Goal: Task Accomplishment & Management: Manage account settings

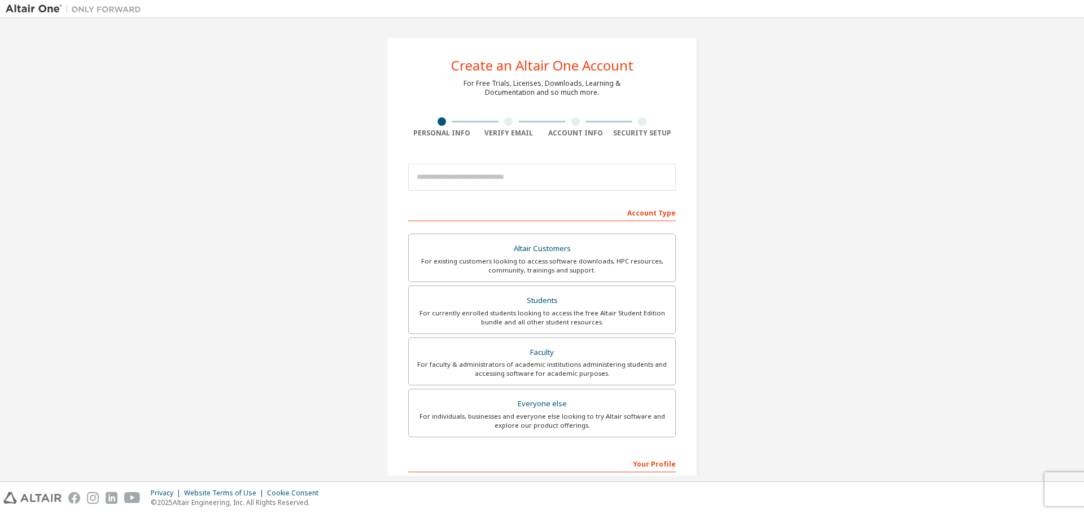
scroll to position [146, 0]
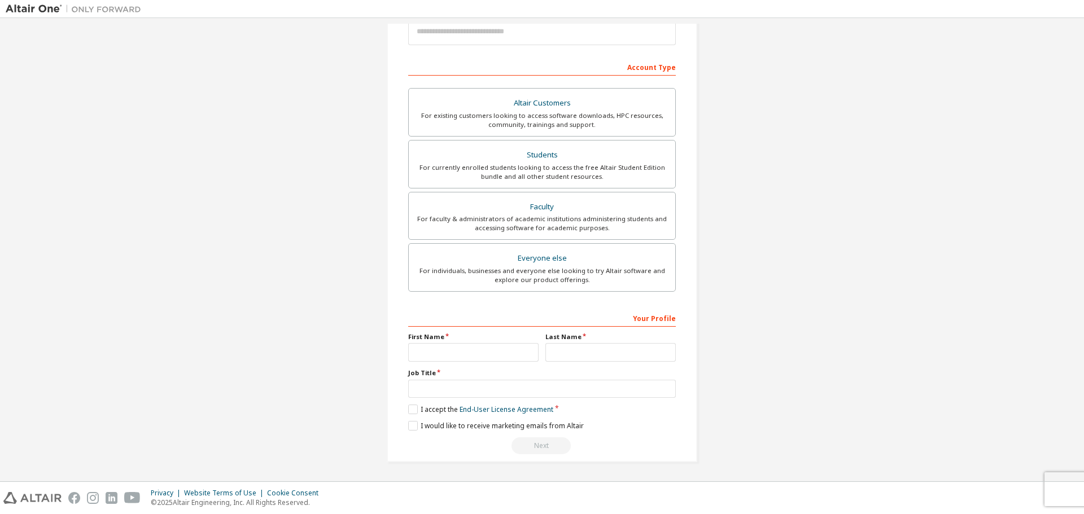
drag, startPoint x: 654, startPoint y: 298, endPoint x: 644, endPoint y: 298, distance: 10.7
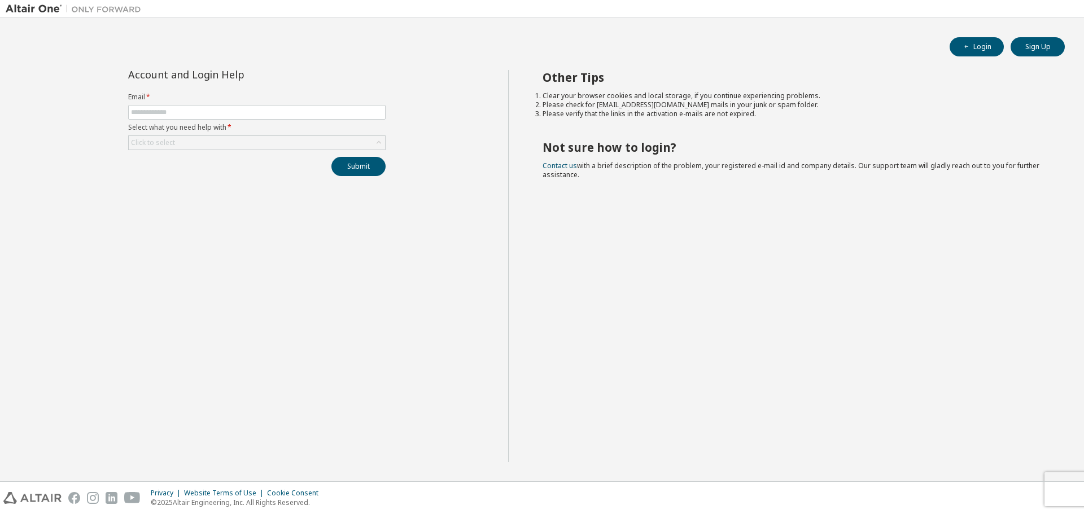
click at [155, 101] on label "Email *" at bounding box center [256, 97] width 257 height 9
click at [155, 112] on input "text" at bounding box center [257, 112] width 252 height 9
click at [172, 127] on label "Select what you need help with *" at bounding box center [256, 127] width 257 height 9
click at [171, 137] on div "Click to select" at bounding box center [152, 143] width 47 height 12
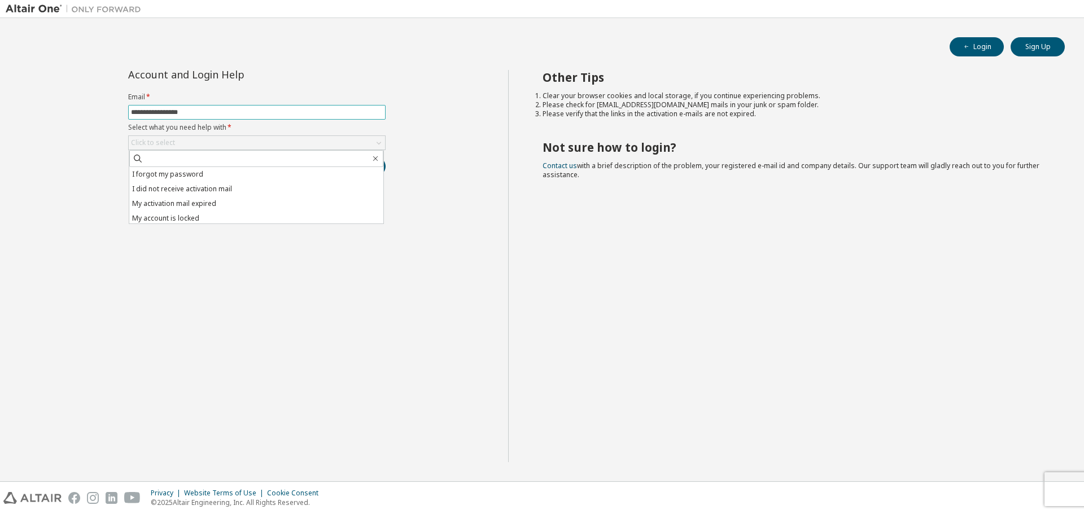
click at [298, 114] on input "**********" at bounding box center [257, 112] width 252 height 9
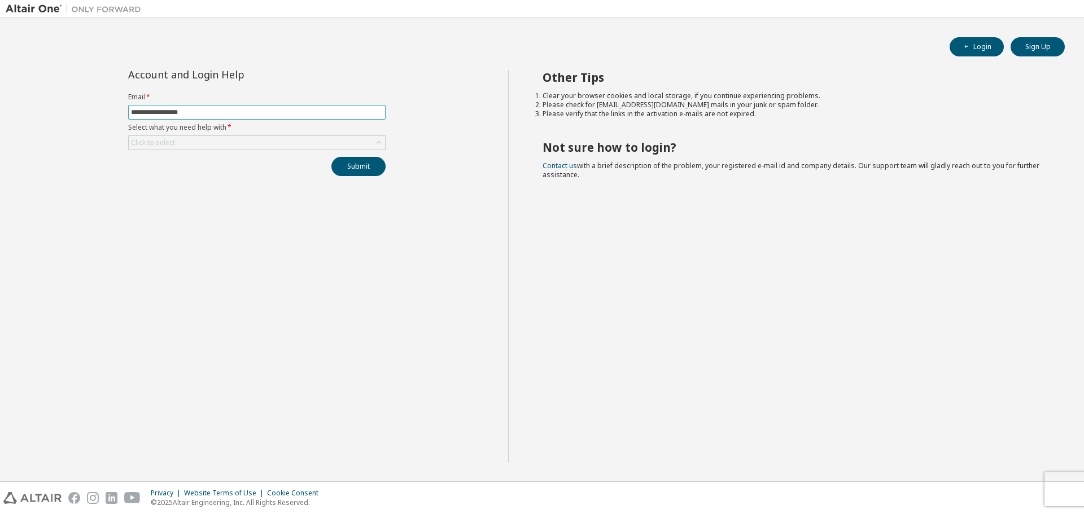
drag, startPoint x: 63, startPoint y: 113, endPoint x: 0, endPoint y: 107, distance: 63.5
click at [0, 107] on div "**********" at bounding box center [542, 250] width 1084 height 464
type input "**********"
click at [176, 146] on div "Click to select" at bounding box center [257, 143] width 256 height 14
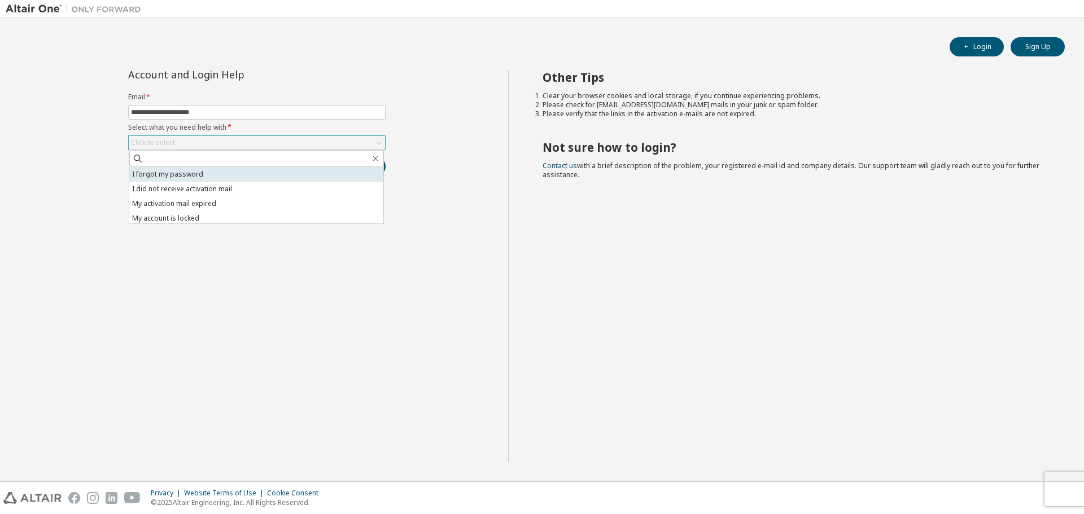
click at [170, 174] on li "I forgot my password" at bounding box center [256, 174] width 254 height 15
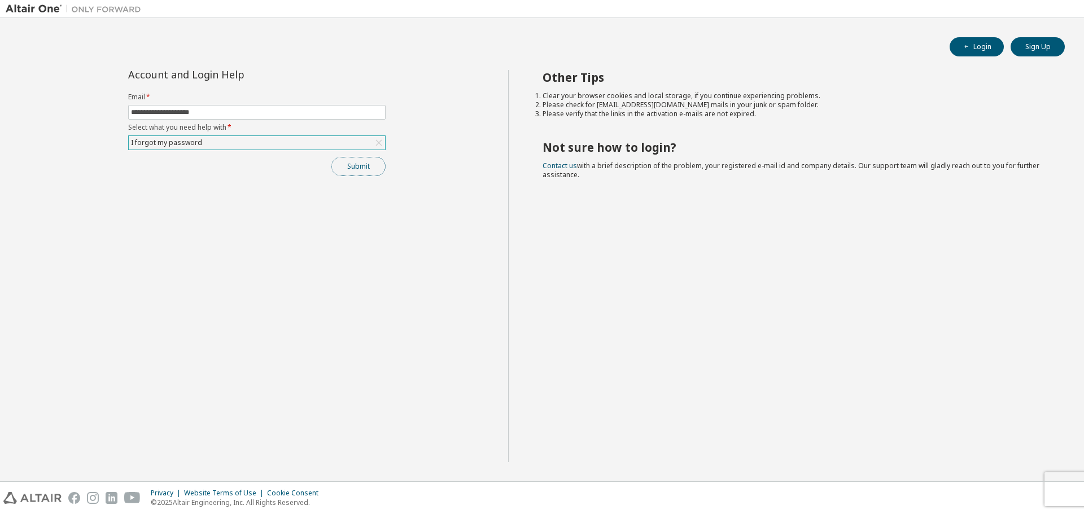
click at [370, 171] on button "Submit" at bounding box center [358, 166] width 54 height 19
drag, startPoint x: 733, startPoint y: 51, endPoint x: 722, endPoint y: 47, distance: 12.7
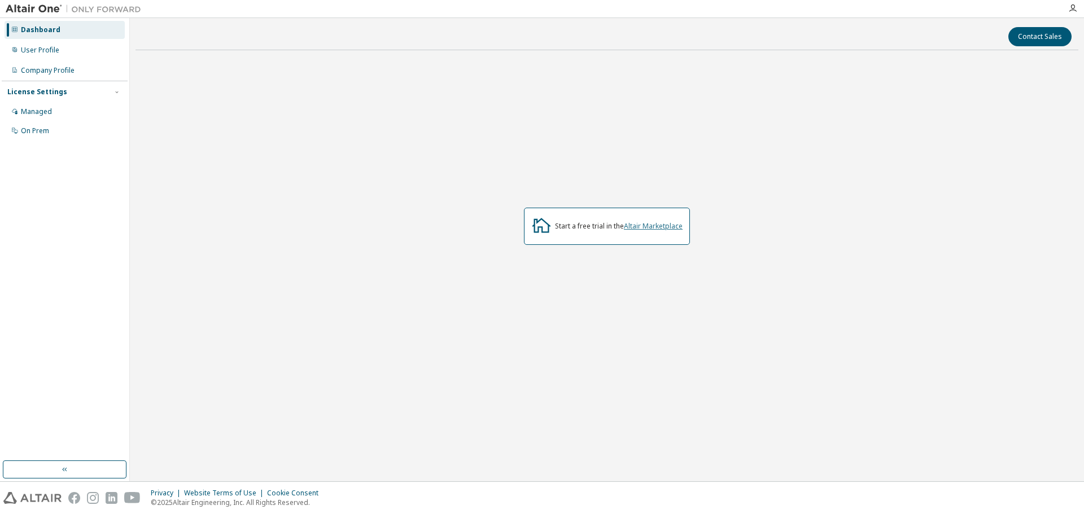
click at [666, 230] on link "Altair Marketplace" at bounding box center [653, 226] width 59 height 10
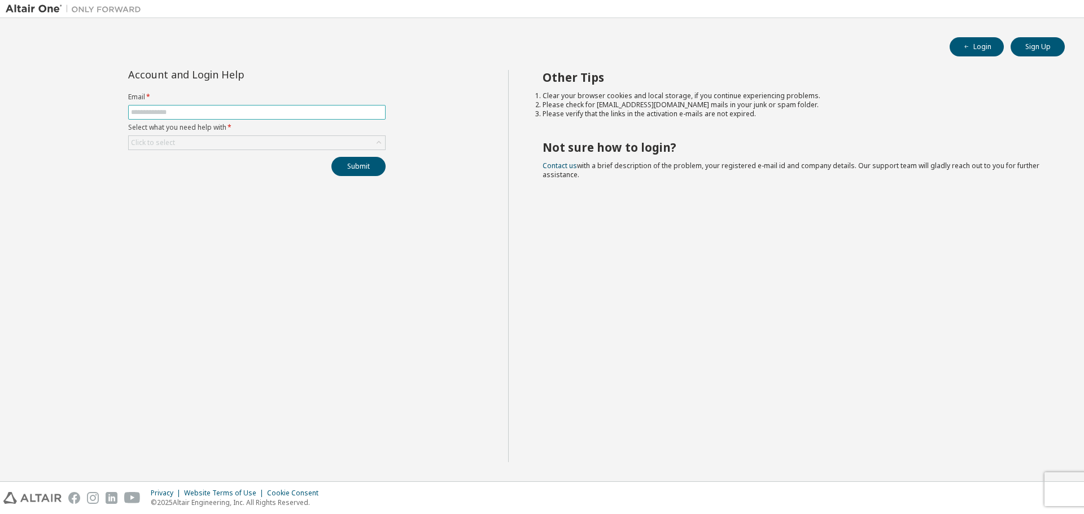
click at [160, 111] on input "text" at bounding box center [257, 112] width 252 height 9
type input "**********"
click at [186, 148] on div "Click to select" at bounding box center [257, 143] width 256 height 14
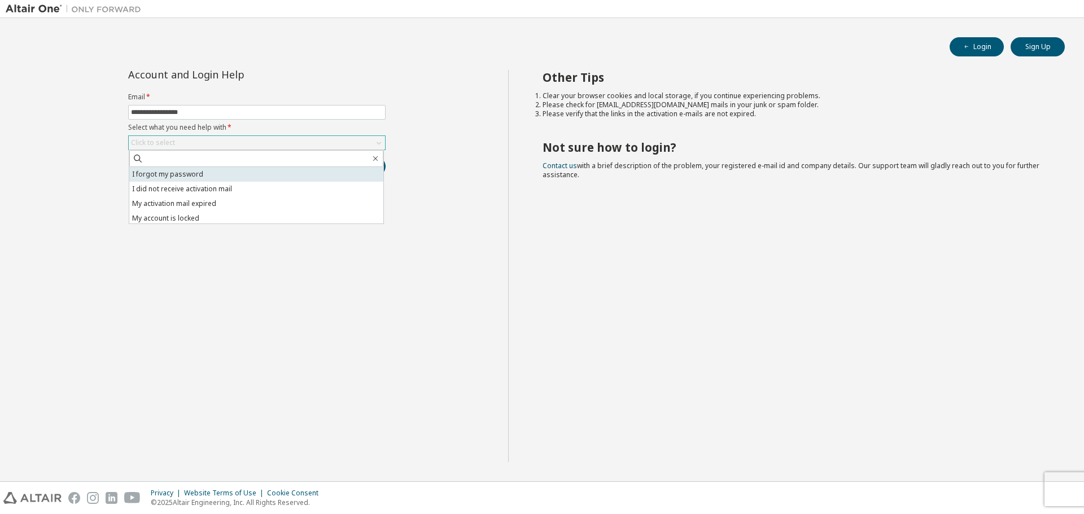
click at [174, 174] on li "I forgot my password" at bounding box center [256, 174] width 254 height 15
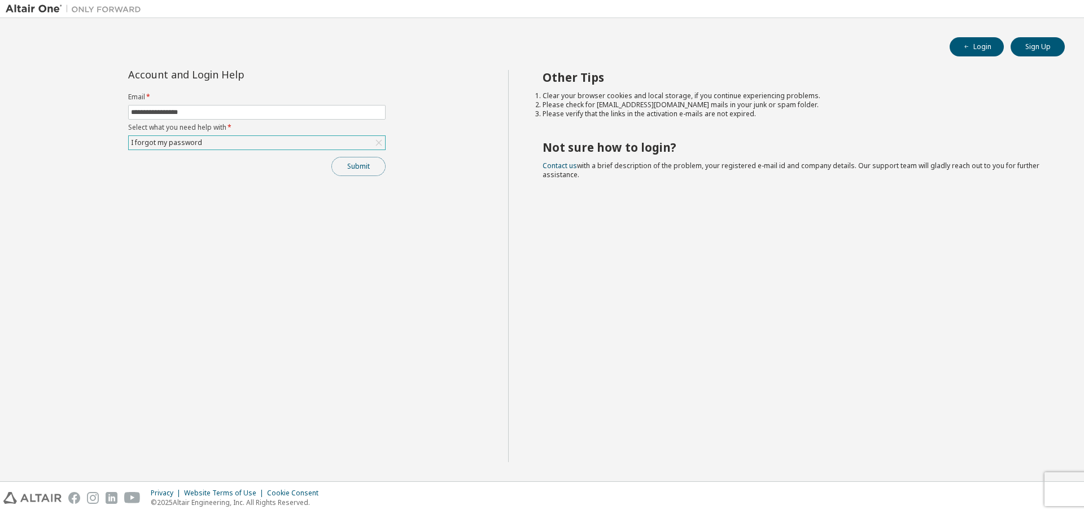
click at [352, 164] on button "Submit" at bounding box center [358, 166] width 54 height 19
click at [1059, 482] on icon "button" at bounding box center [1060, 483] width 7 height 7
